Goal: Check status: Check status

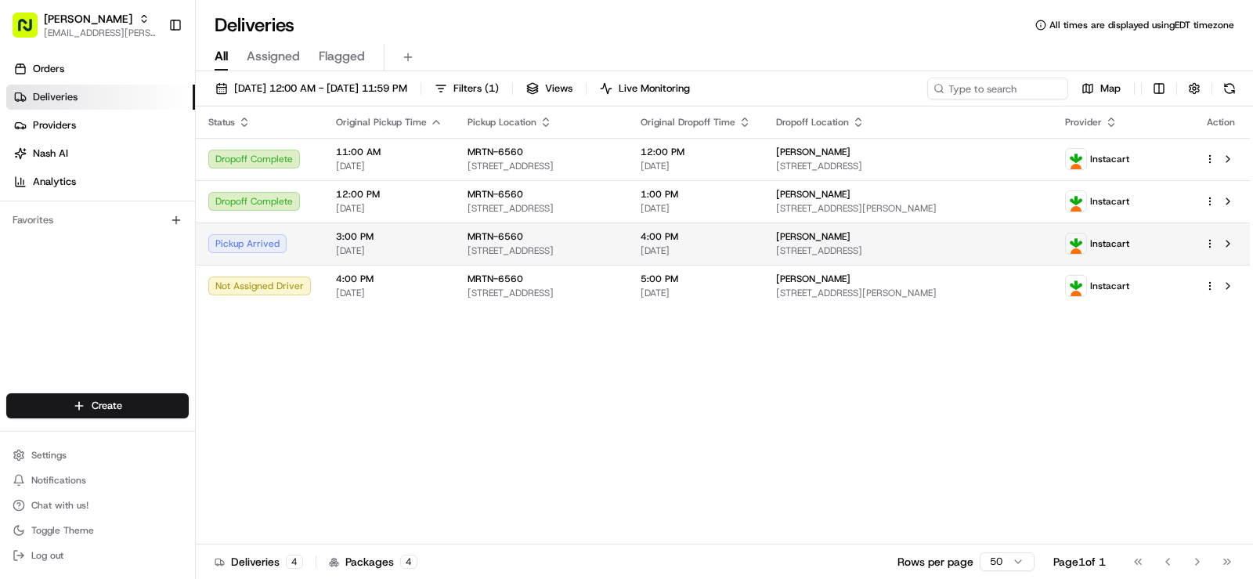
click at [981, 249] on span "[STREET_ADDRESS]" at bounding box center [908, 250] width 264 height 13
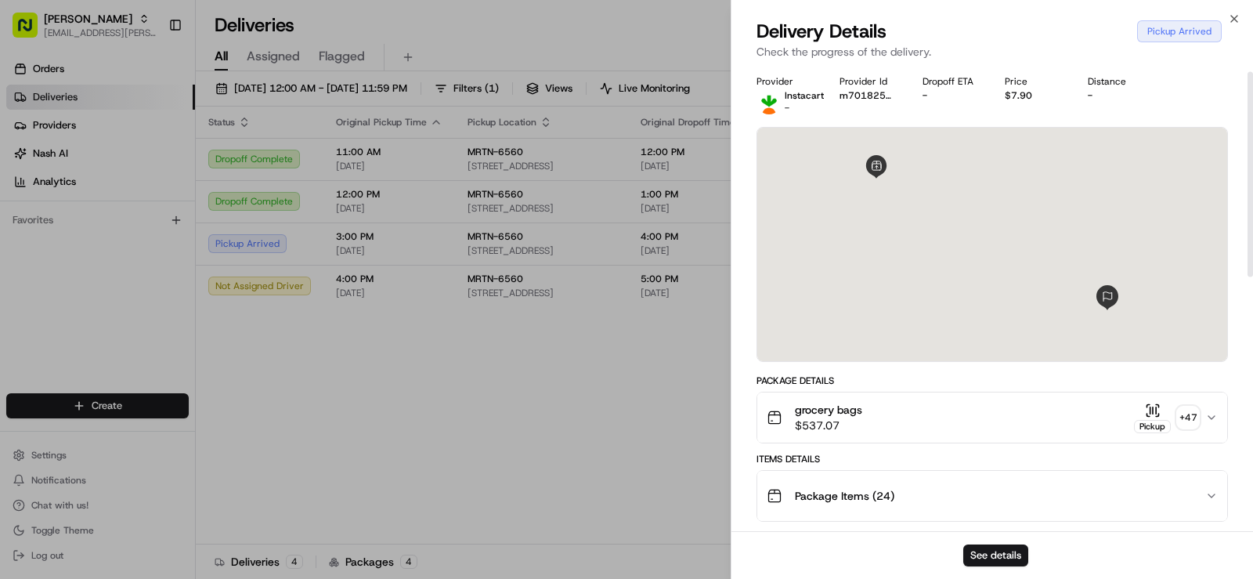
scroll to position [157, 0]
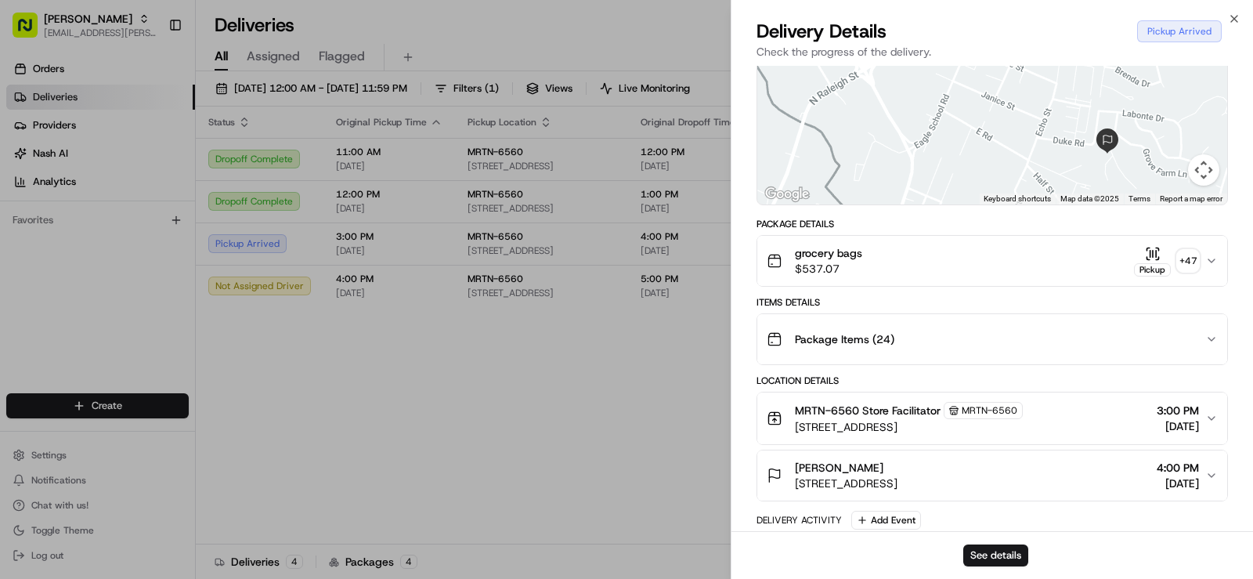
click at [1219, 259] on button "grocery bags $537.07 Pickup + 47" at bounding box center [992, 261] width 470 height 50
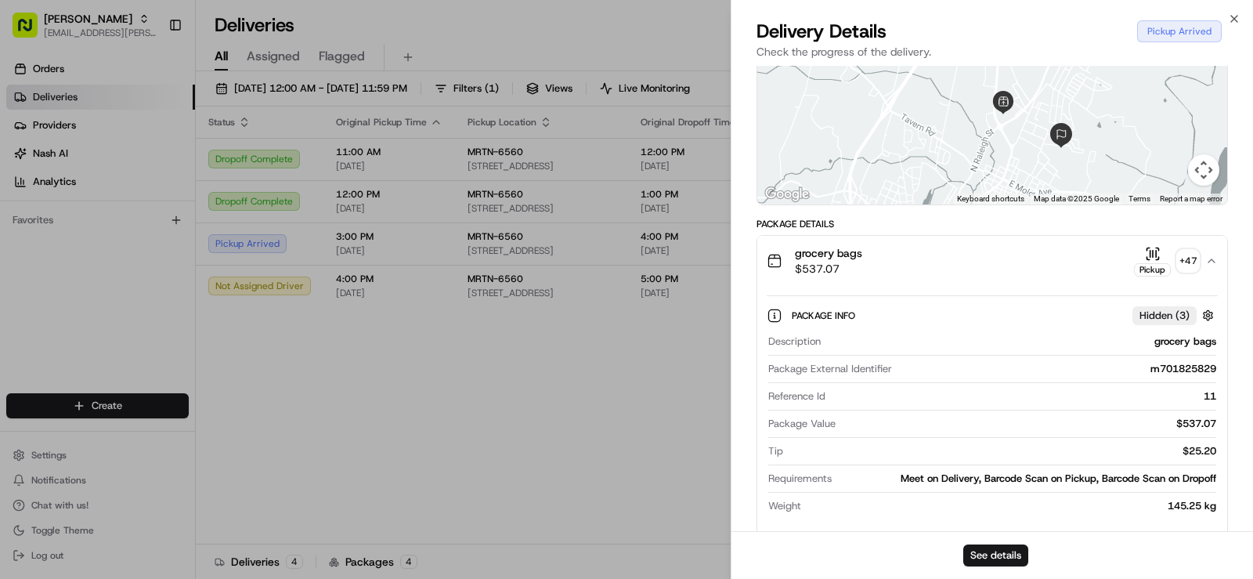
drag, startPoint x: 566, startPoint y: 343, endPoint x: 555, endPoint y: 329, distance: 18.4
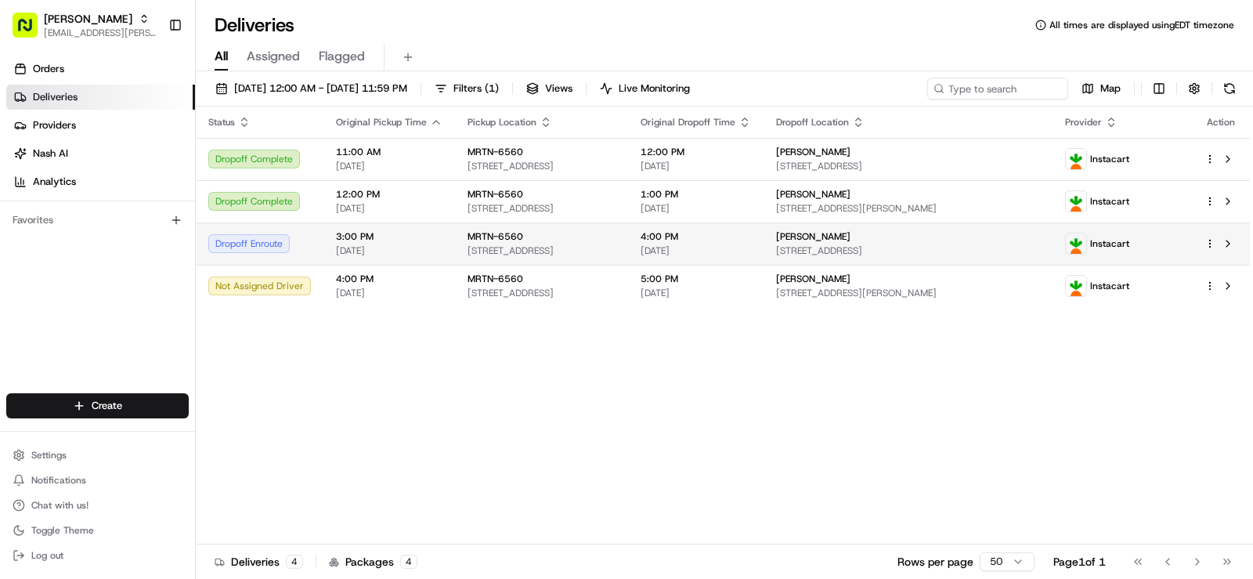
click at [541, 240] on div "MRTN-6560" at bounding box center [542, 236] width 148 height 13
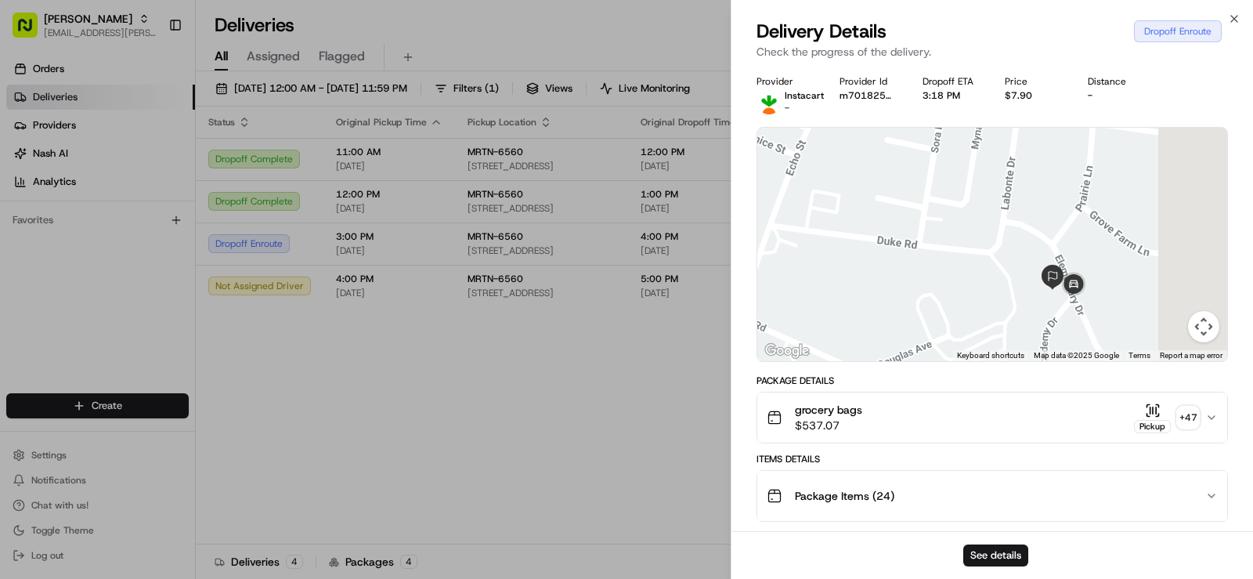
drag, startPoint x: 1166, startPoint y: 263, endPoint x: 1007, endPoint y: 265, distance: 158.2
click at [1007, 265] on div at bounding box center [992, 244] width 470 height 233
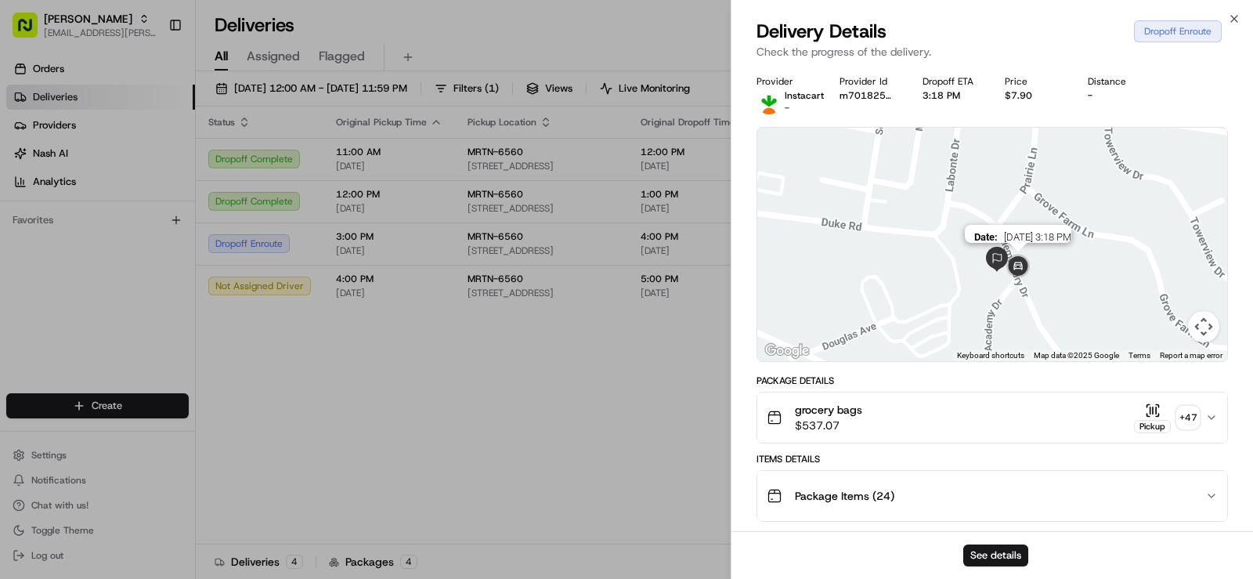
drag, startPoint x: 1086, startPoint y: 284, endPoint x: 1030, endPoint y: 280, distance: 56.6
click at [1030, 280] on div "Date : [DATE] 3:18 PM" at bounding box center [992, 244] width 470 height 233
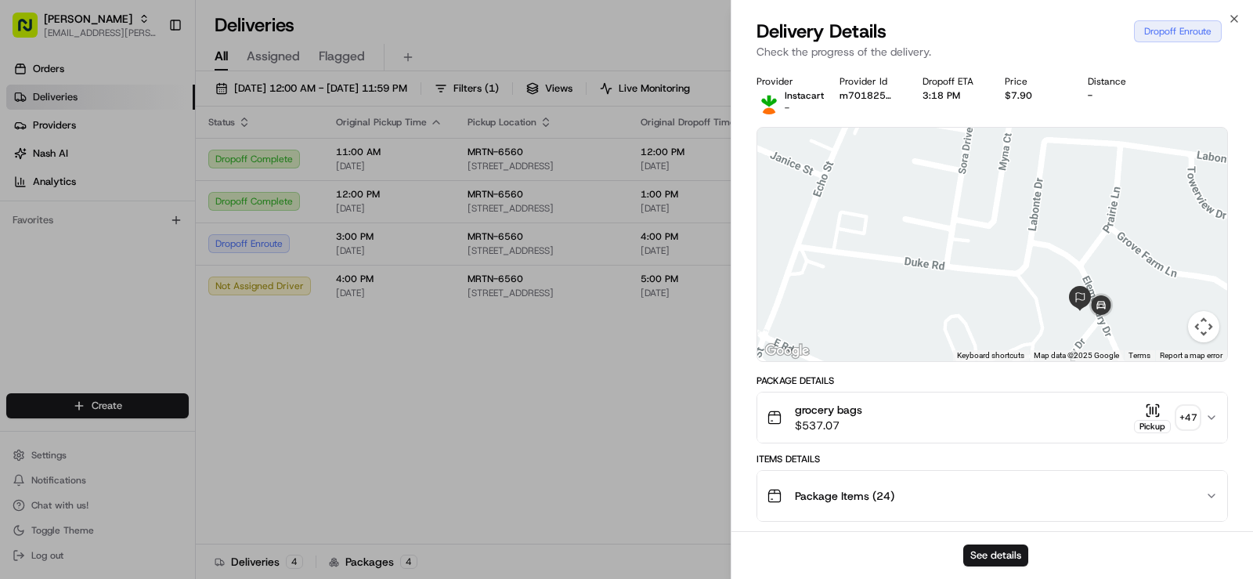
drag, startPoint x: 1105, startPoint y: 282, endPoint x: 1189, endPoint y: 320, distance: 92.9
click at [1189, 320] on div "Keyboard shortcuts Map Data Map data ©2025 Google Map data ©2025 Google 50 m Cl…" at bounding box center [992, 244] width 470 height 233
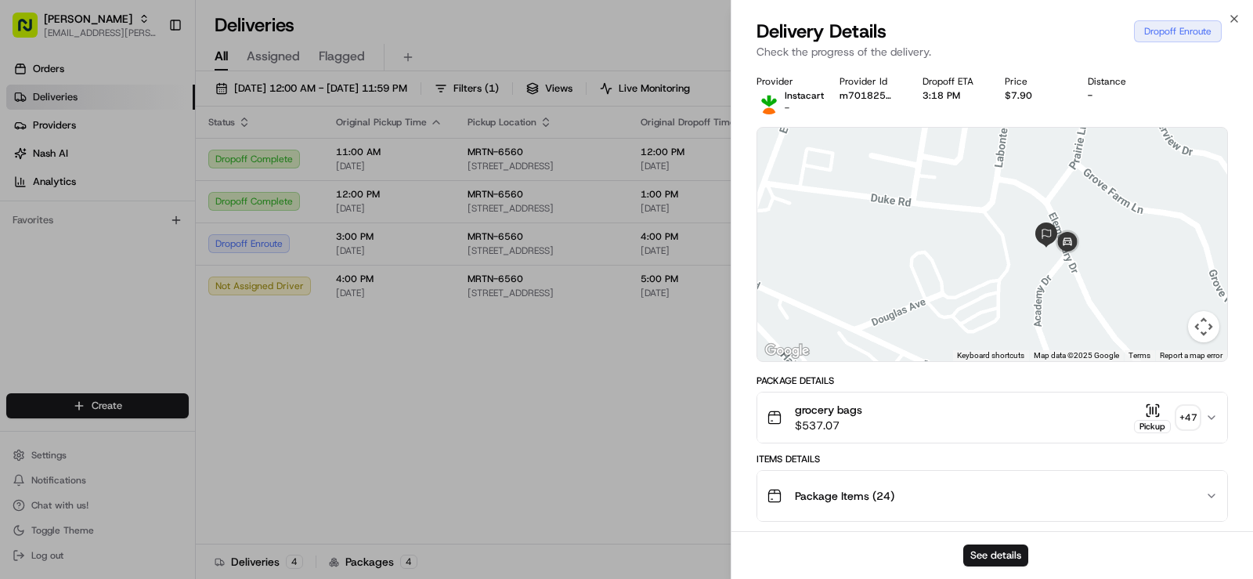
drag, startPoint x: 1152, startPoint y: 317, endPoint x: 1113, endPoint y: 249, distance: 78.6
click at [1113, 249] on div at bounding box center [992, 244] width 470 height 233
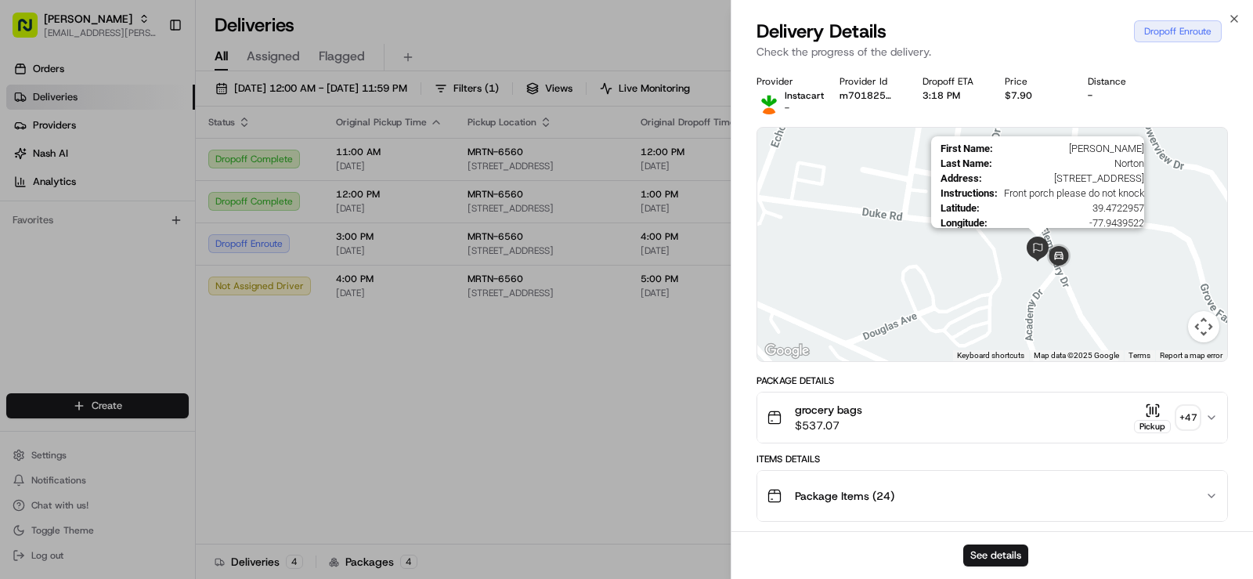
drag, startPoint x: 1036, startPoint y: 235, endPoint x: 1032, endPoint y: 255, distance: 20.6
click at [1032, 255] on img at bounding box center [1037, 249] width 25 height 25
